Goal: Task Accomplishment & Management: Use online tool/utility

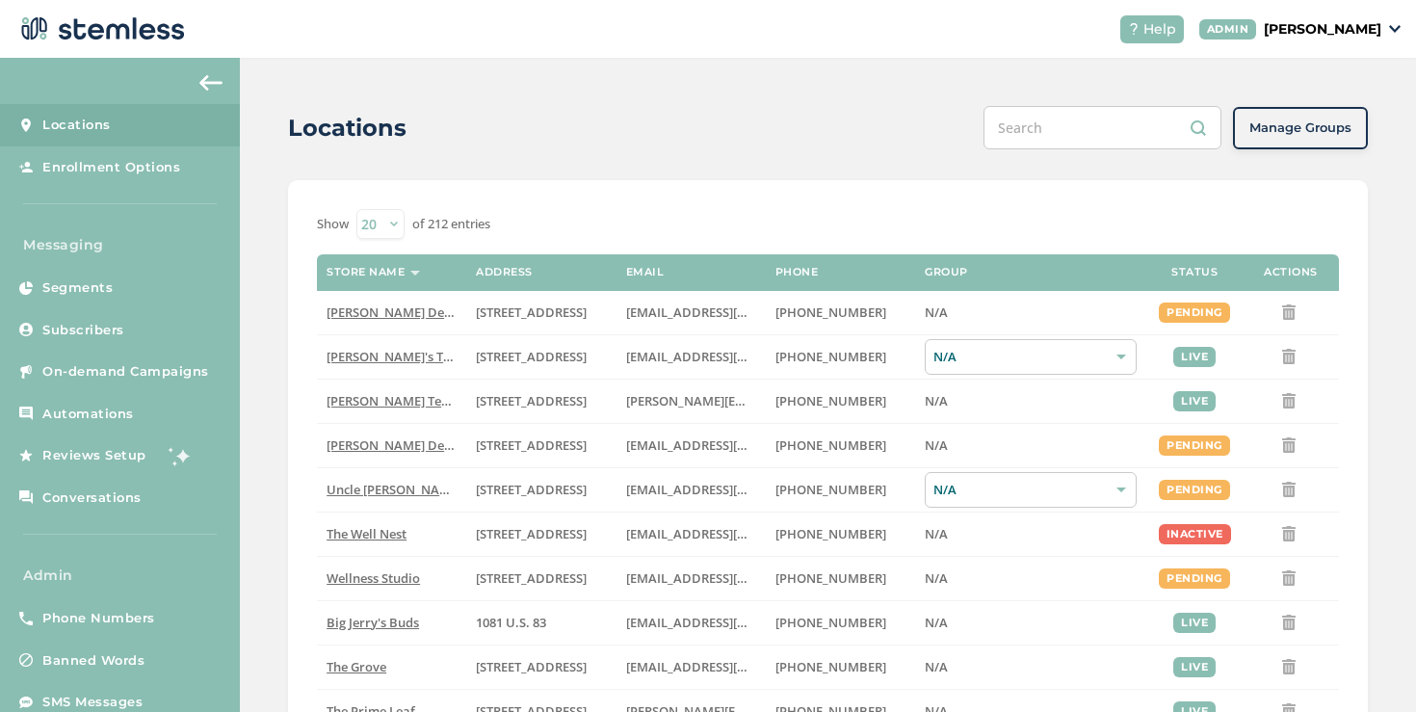
click at [1281, 32] on p "[PERSON_NAME]" at bounding box center [1322, 29] width 117 height 20
click at [1313, 140] on span "Impersonate" at bounding box center [1332, 138] width 94 height 19
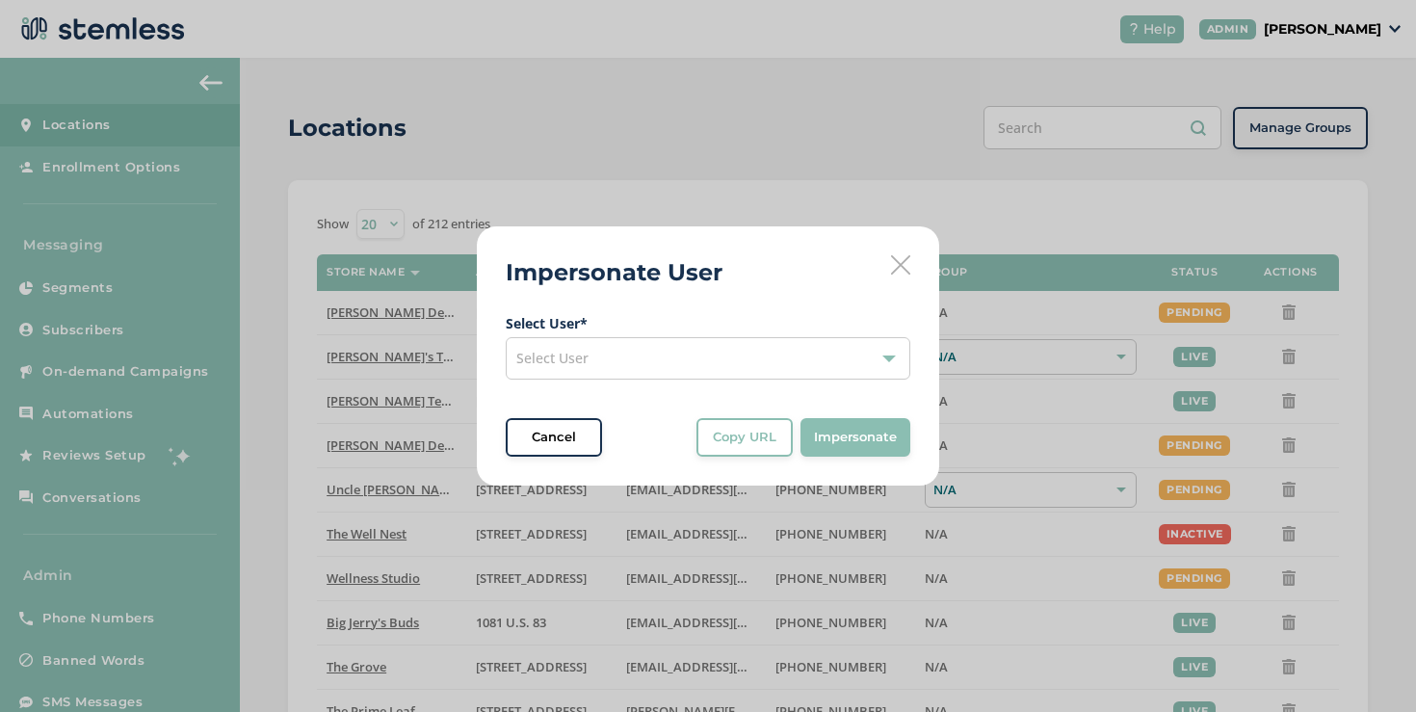
click at [580, 365] on span "Select User" at bounding box center [552, 358] width 72 height 18
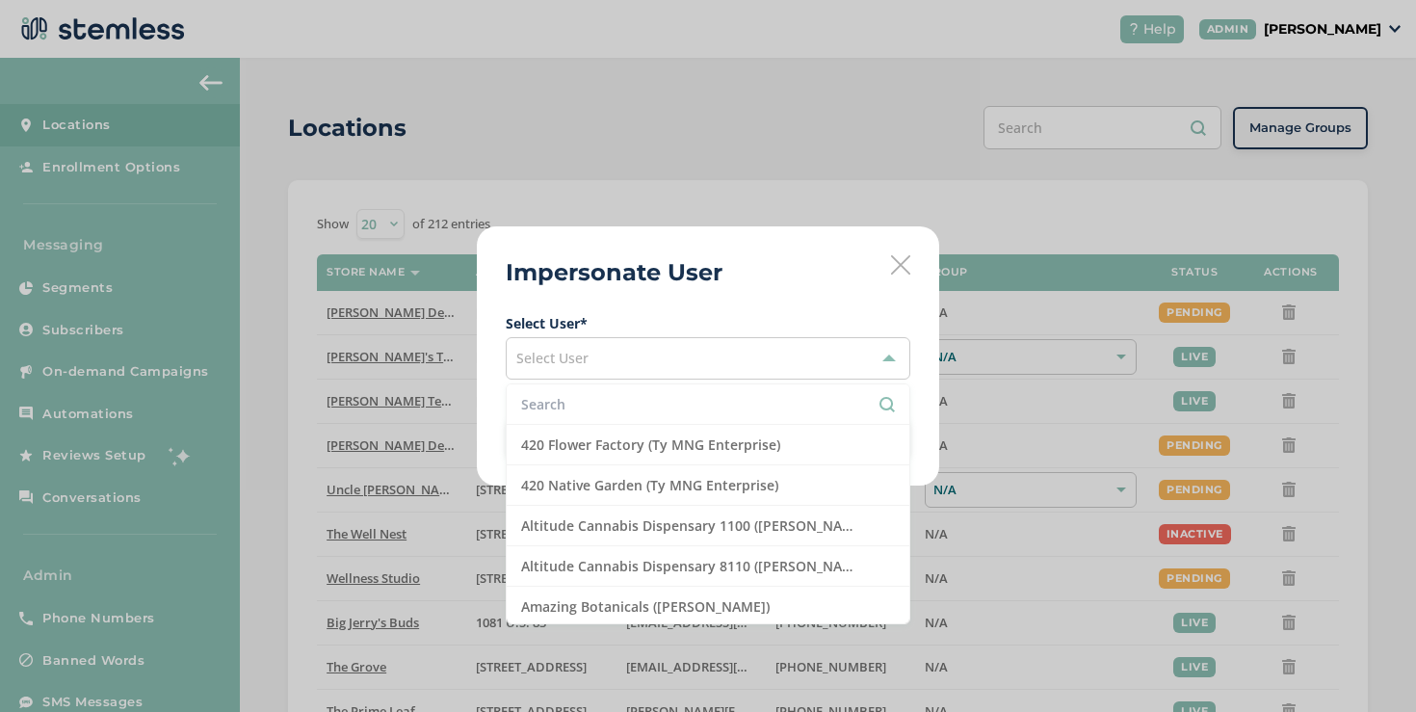
click at [578, 399] on input "text" at bounding box center [708, 404] width 374 height 20
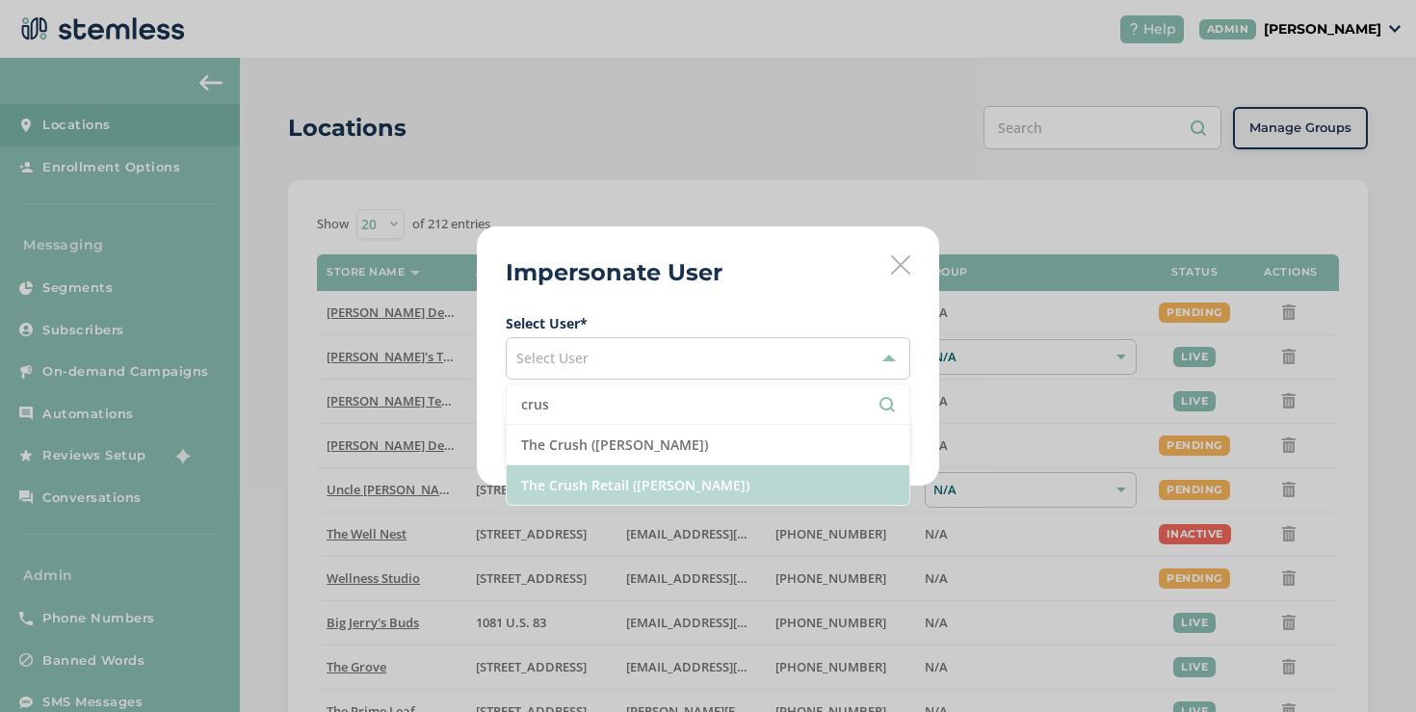
type input "crus"
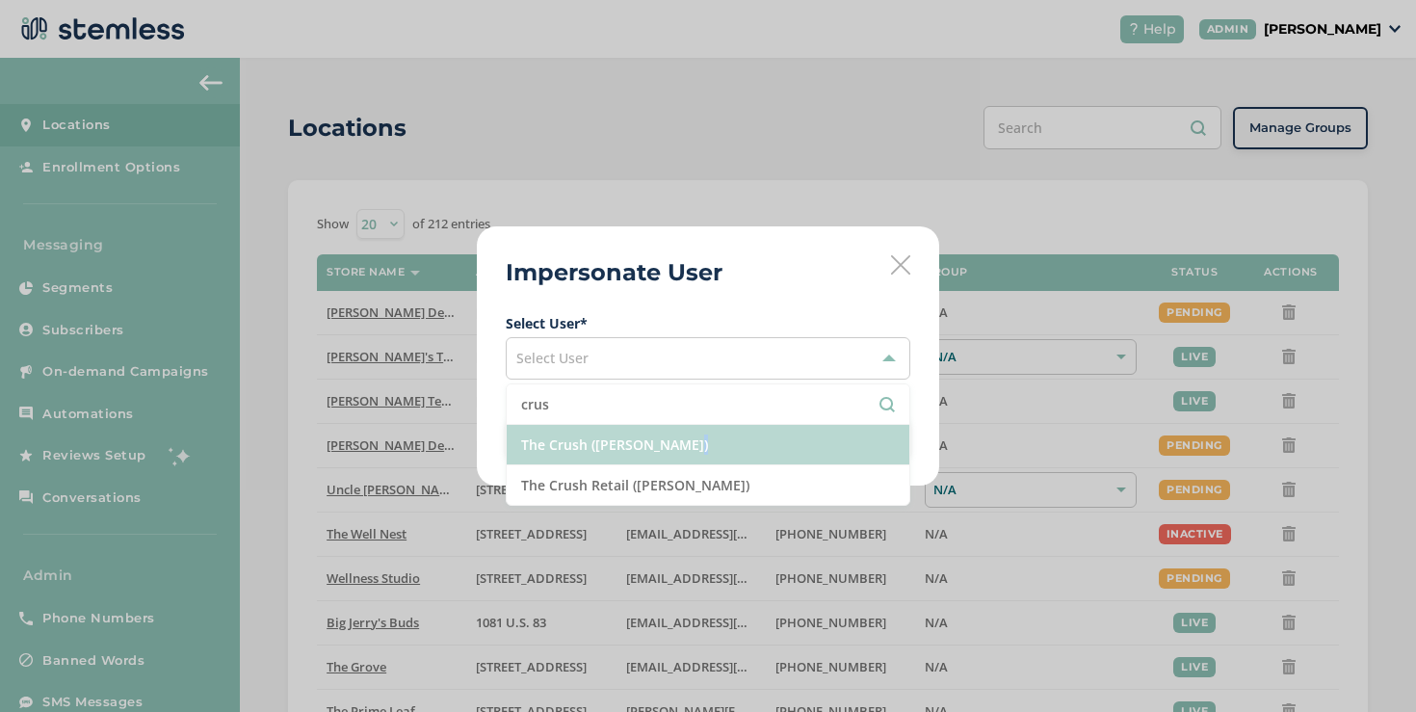
drag, startPoint x: 588, startPoint y: 469, endPoint x: 588, endPoint y: 458, distance: 10.6
click at [588, 458] on ul "crus The Crush ([PERSON_NAME]) The Crush Retail ([PERSON_NAME])" at bounding box center [708, 444] width 404 height 122
click at [588, 458] on li "The Crush ([PERSON_NAME])" at bounding box center [708, 445] width 403 height 40
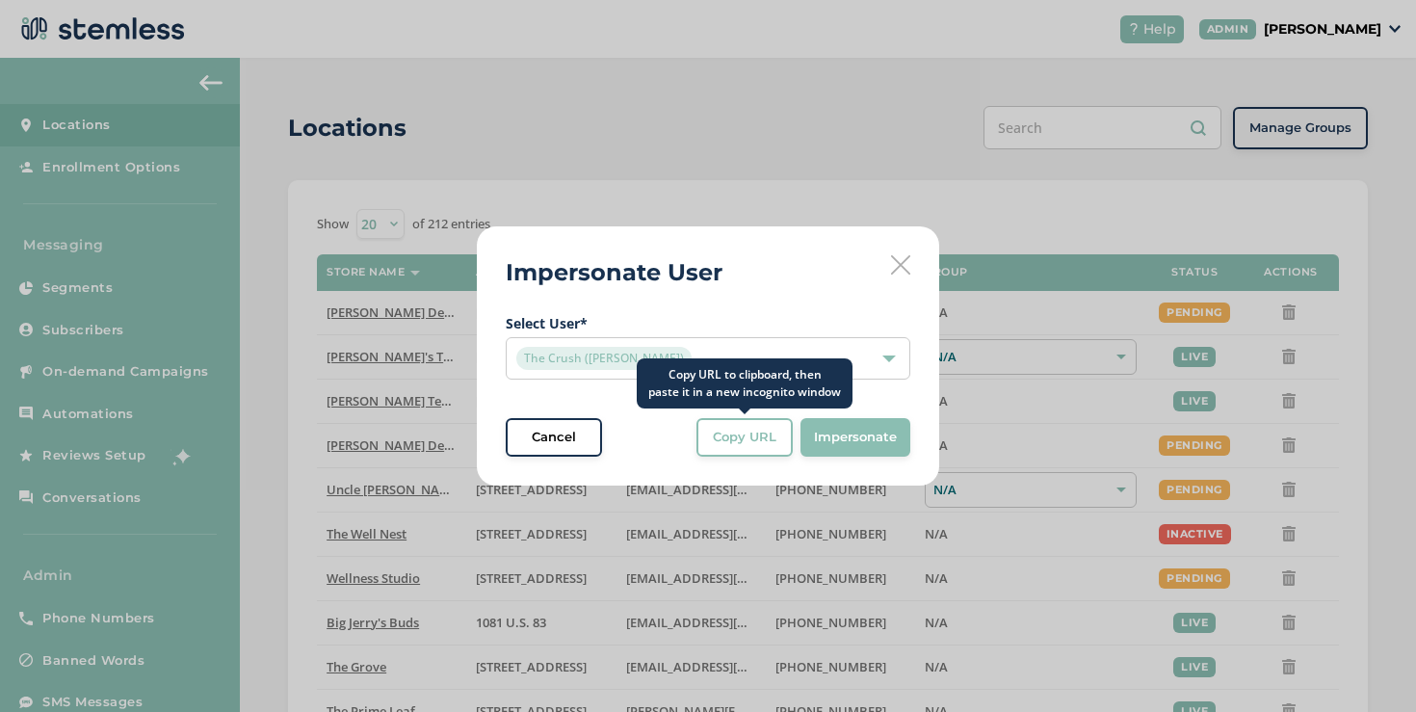
click at [720, 441] on span "Copy URL" at bounding box center [745, 437] width 64 height 19
